Goal: Task Accomplishment & Management: Manage account settings

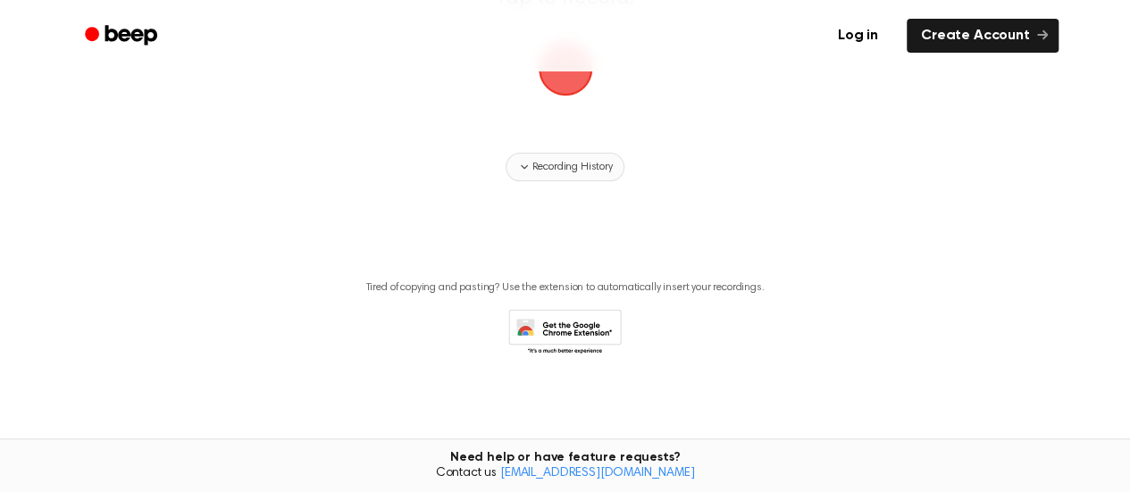
scroll to position [212, 0]
click at [876, 40] on link "Log in" at bounding box center [858, 35] width 76 height 41
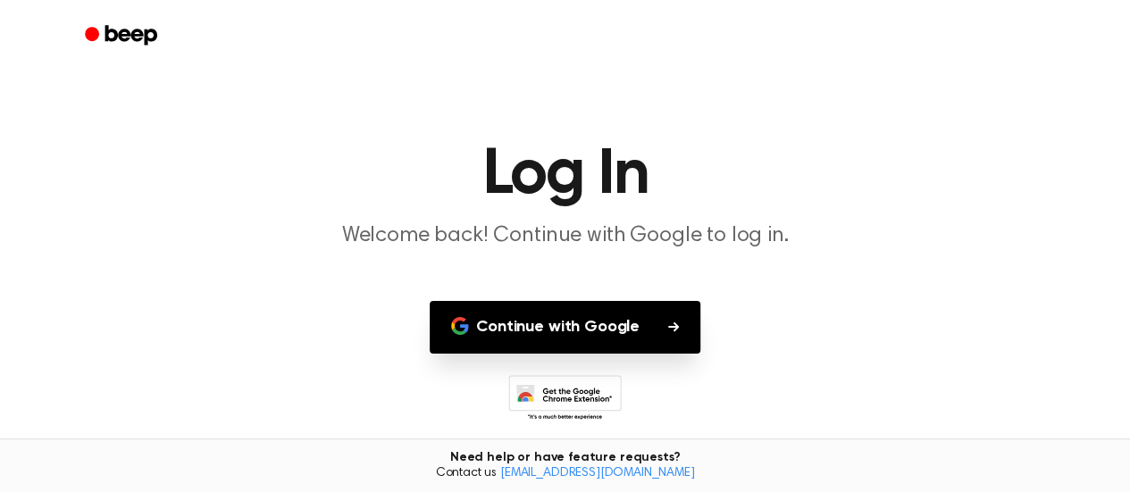
click at [632, 337] on button "Continue with Google" at bounding box center [565, 327] width 271 height 53
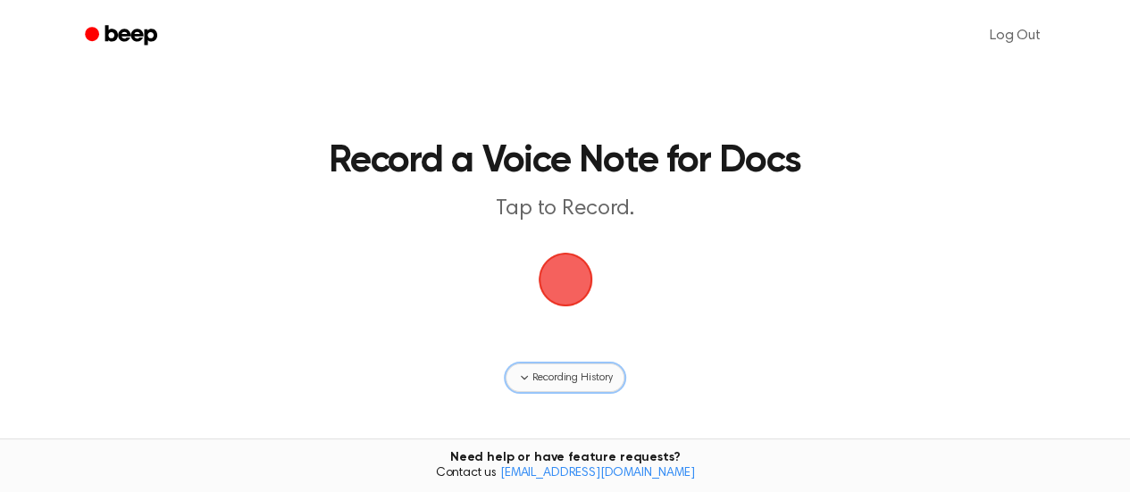
click at [604, 377] on span "Recording History" at bounding box center [571, 378] width 80 height 16
click at [129, 30] on icon "Beep" at bounding box center [123, 35] width 76 height 26
click at [573, 276] on span "button" at bounding box center [565, 280] width 54 height 54
click at [603, 384] on span "Recording History" at bounding box center [571, 378] width 80 height 16
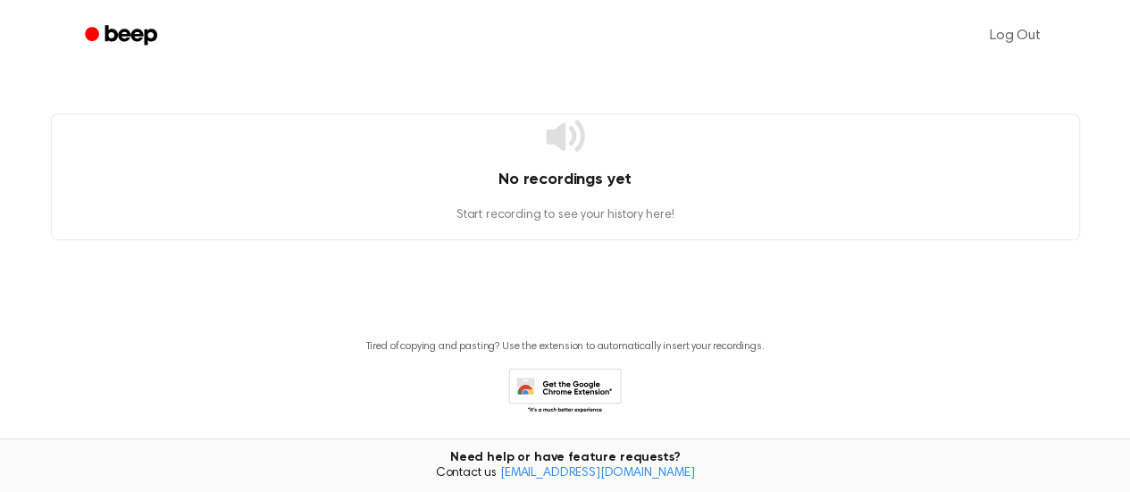
scroll to position [396, 0]
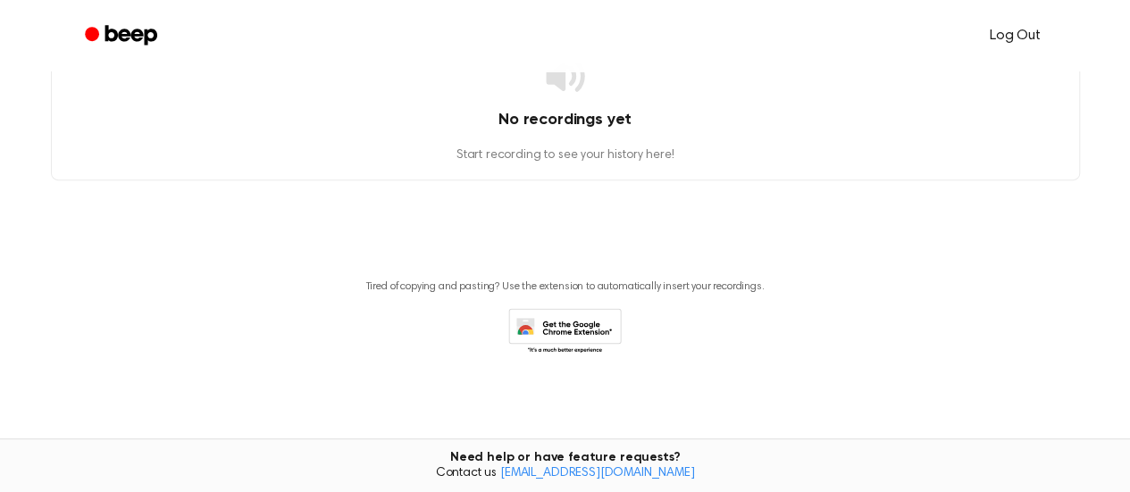
click at [997, 38] on link "Log Out" at bounding box center [1015, 35] width 87 height 43
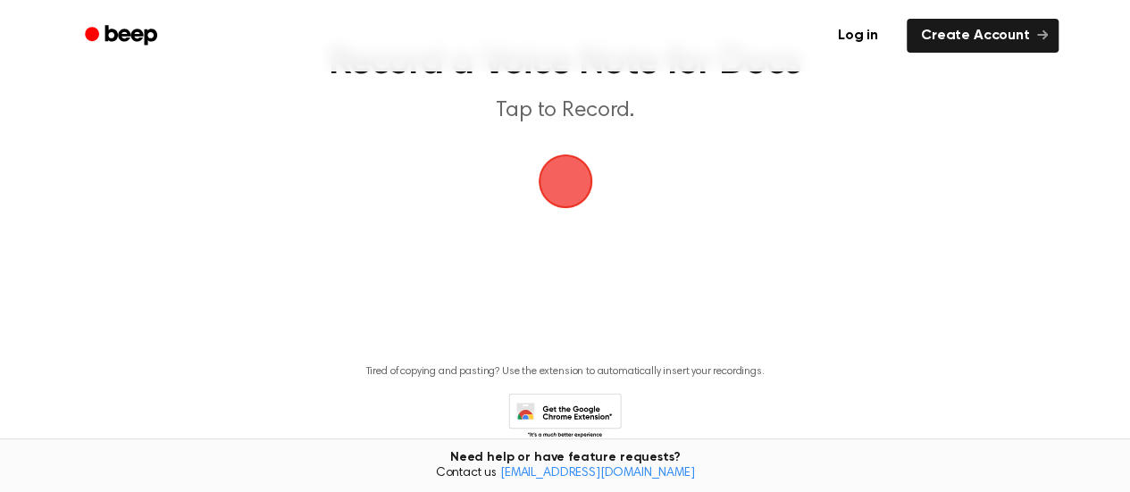
scroll to position [0, 0]
